Goal: Check status: Check status

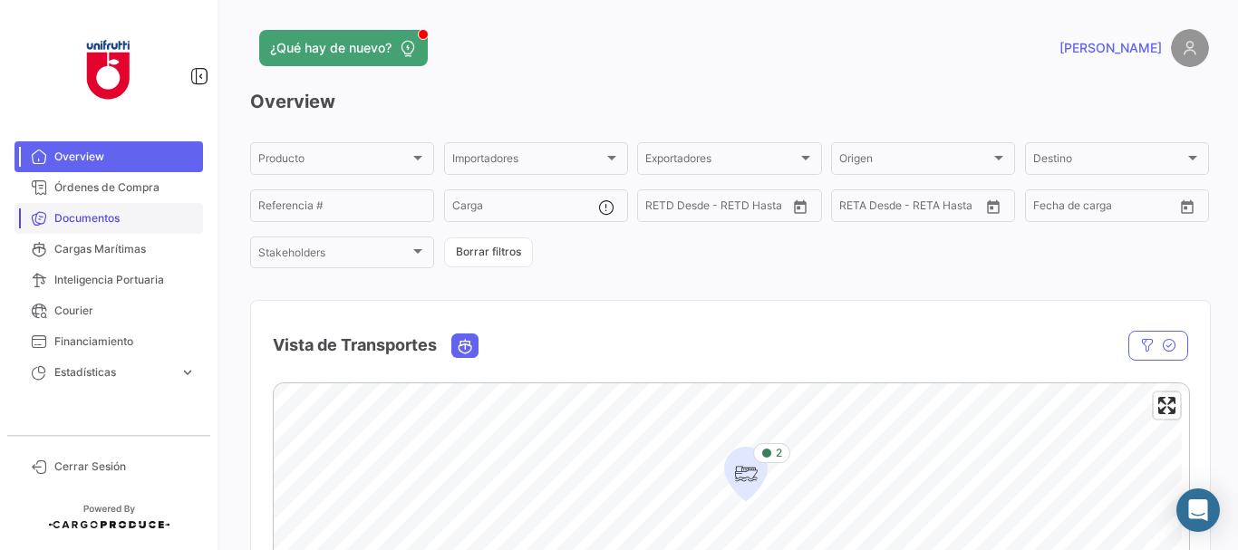
click at [85, 227] on link "Documentos" at bounding box center [109, 218] width 189 height 31
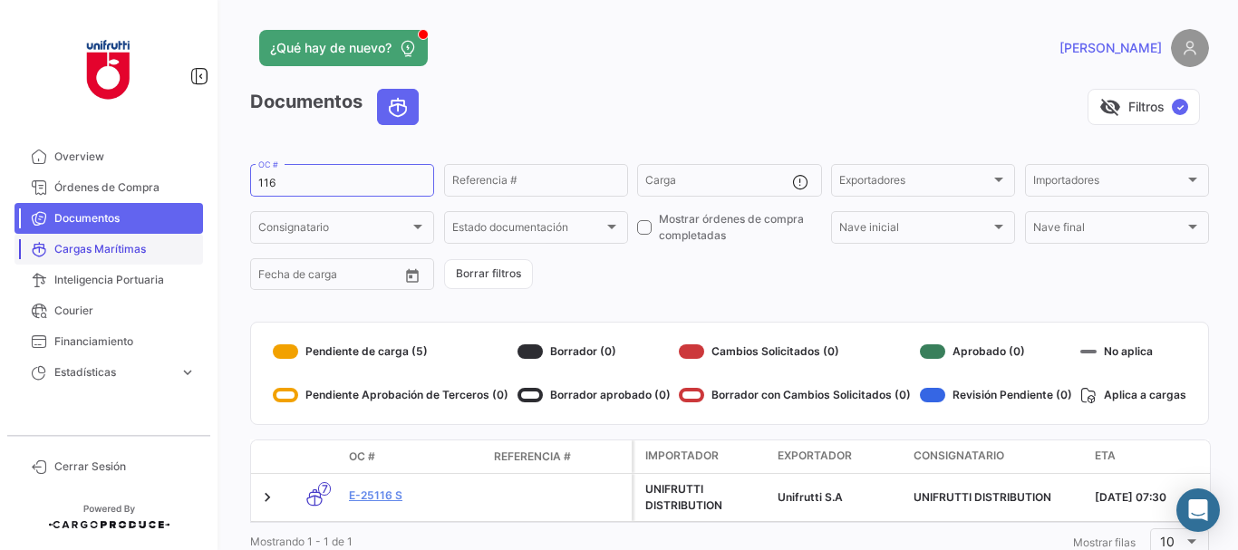
click at [79, 253] on span "Cargas Marítimas" at bounding box center [124, 249] width 141 height 16
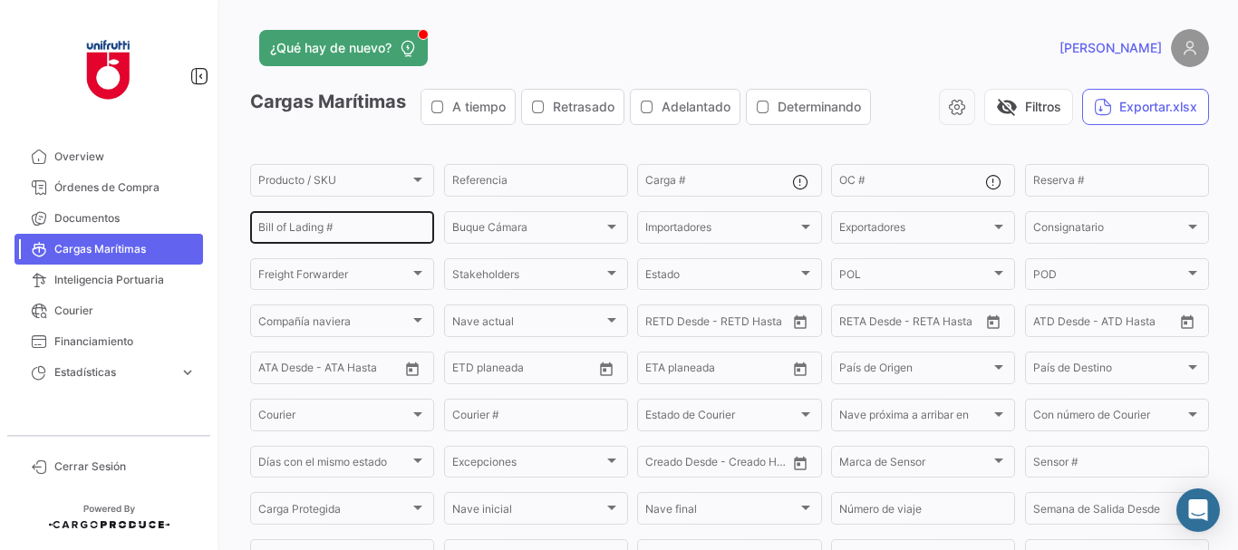
click at [359, 229] on input "Bill of Lading #" at bounding box center [342, 230] width 168 height 13
paste input "255358994"
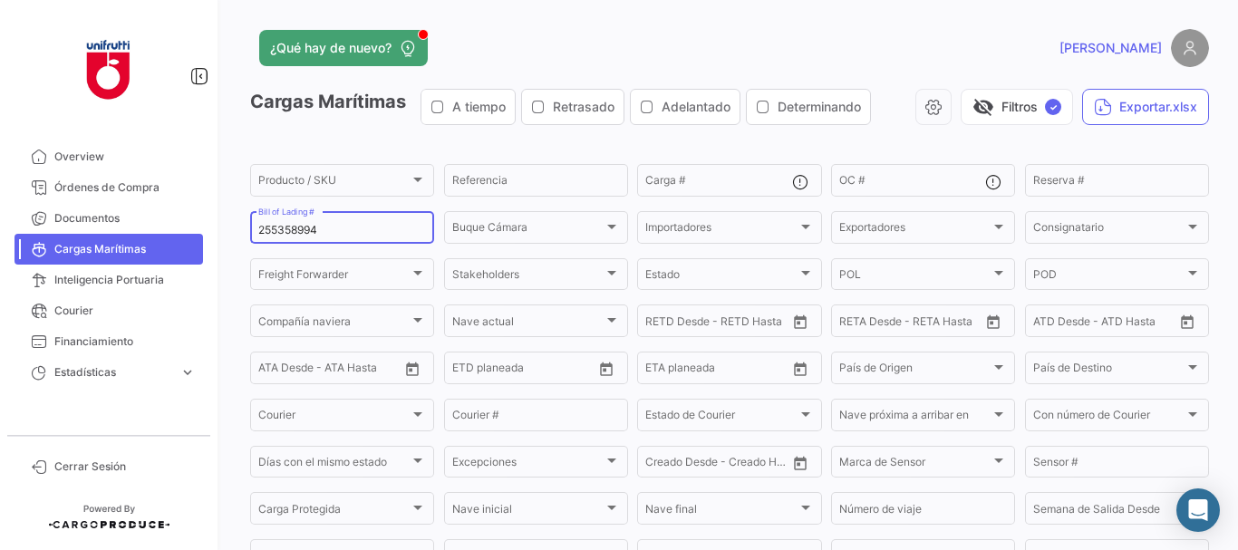
click at [350, 229] on input "255358994" at bounding box center [342, 230] width 168 height 13
click at [348, 229] on input "255358994" at bounding box center [342, 230] width 168 height 13
paste input "9331"
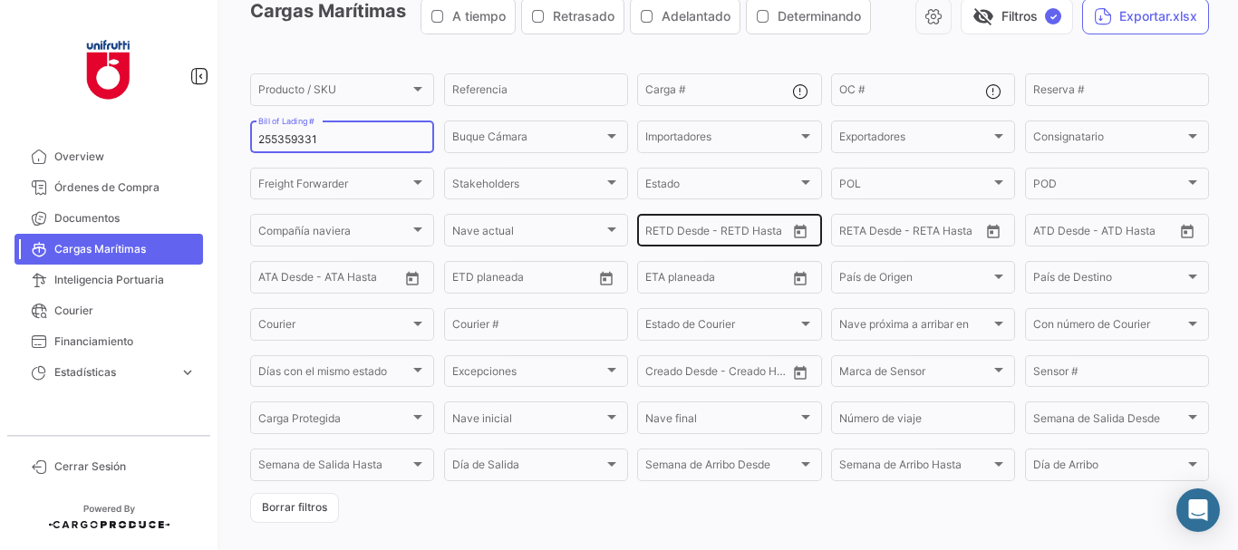
scroll to position [208, 0]
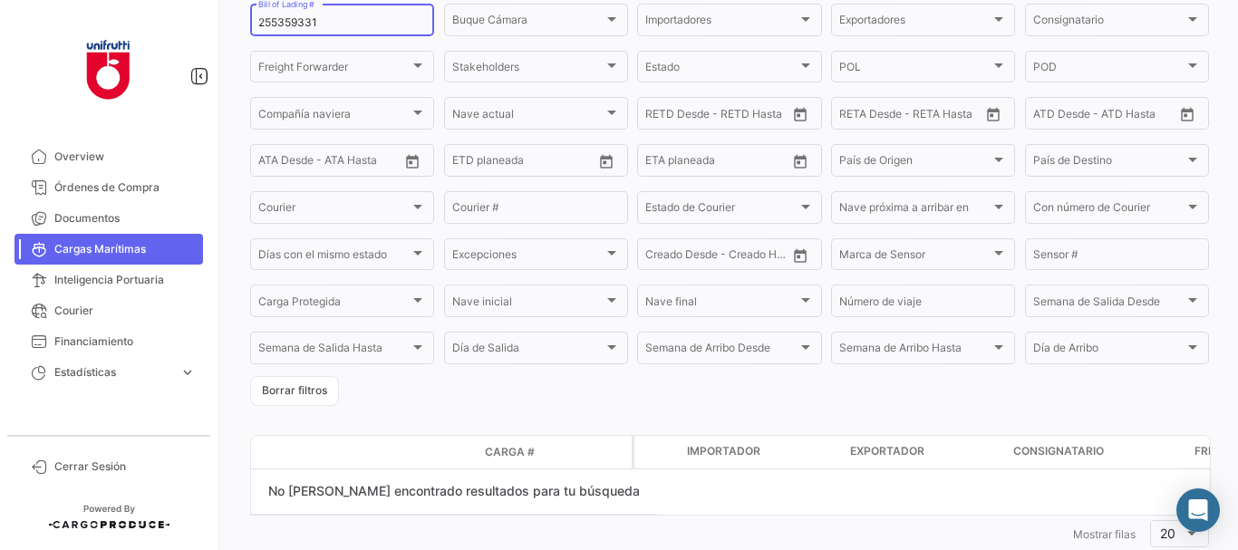
click at [333, 14] on div "255359331 Bill of Lading #" at bounding box center [342, 18] width 168 height 35
click at [335, 15] on div "255359331 Bill of Lading #" at bounding box center [342, 18] width 168 height 35
paste input "6656275"
click at [309, 21] on input "256656275" at bounding box center [342, 22] width 168 height 13
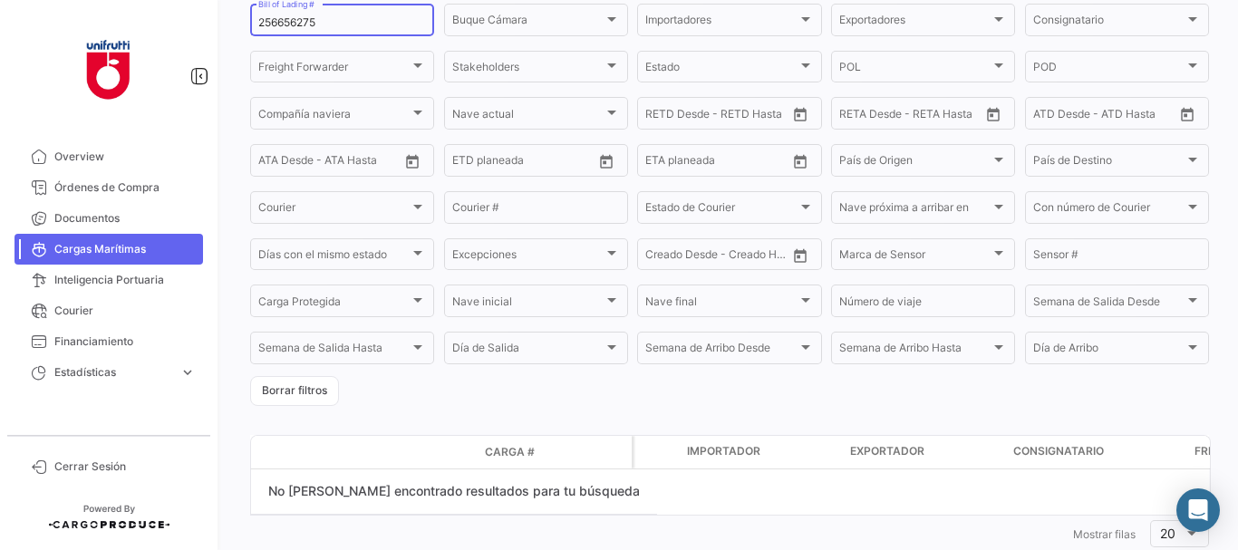
click at [309, 21] on input "256656275" at bounding box center [342, 22] width 168 height 13
paste input "903131"
type input "256903131"
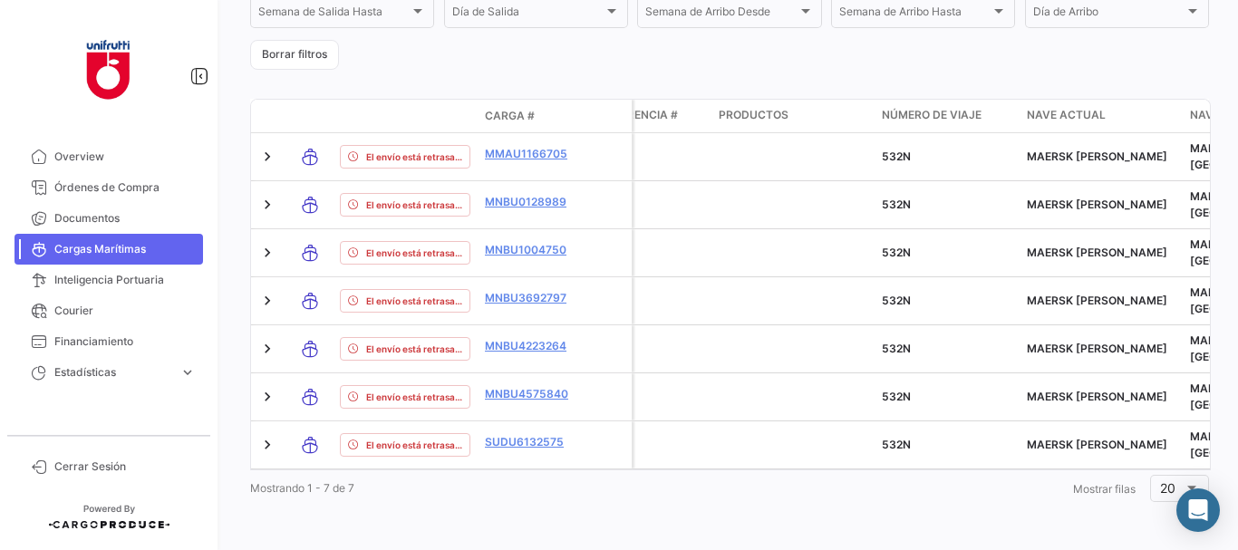
scroll to position [0, 4196]
